Goal: Task Accomplishment & Management: Manage account settings

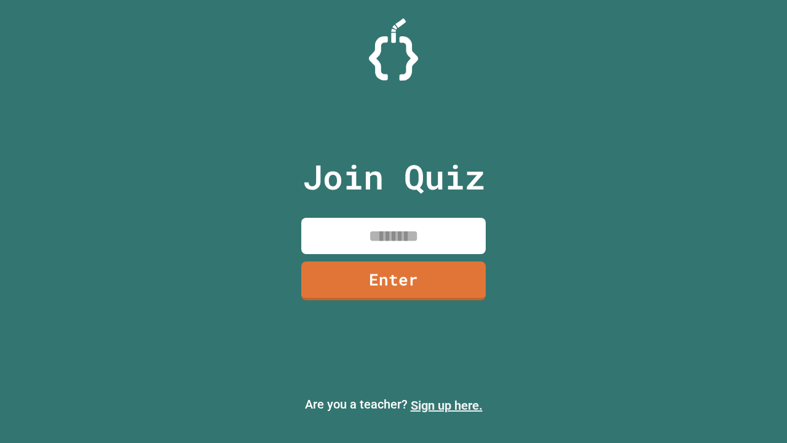
click at [446, 405] on link "Sign up here." at bounding box center [447, 405] width 72 height 15
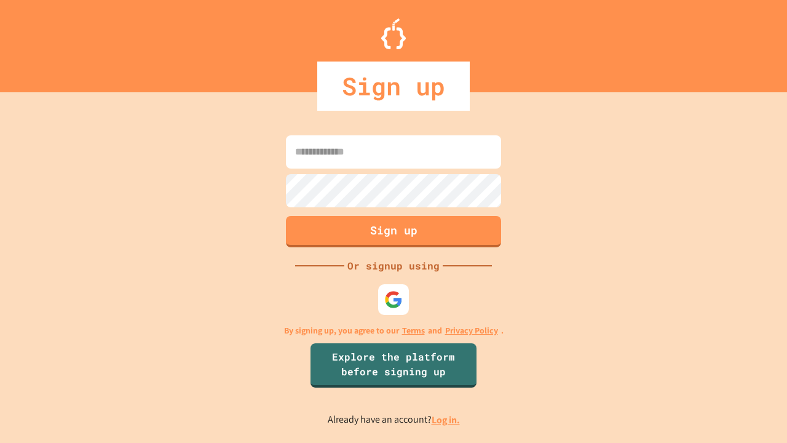
click at [446, 419] on link "Log in." at bounding box center [445, 419] width 28 height 13
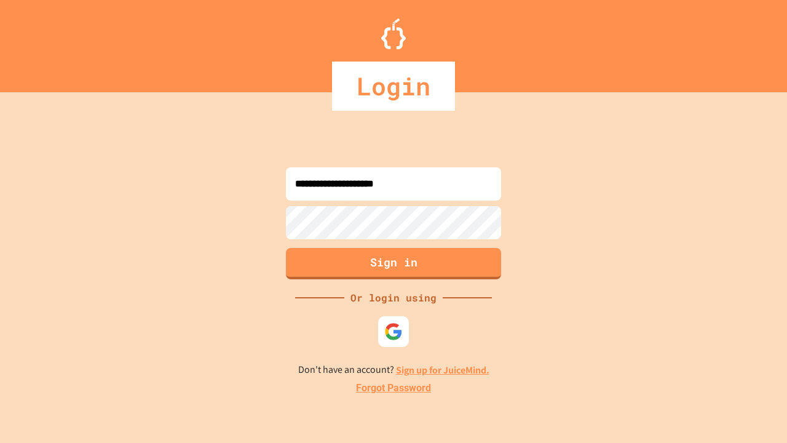
type input "**********"
